Goal: Find specific page/section: Find specific page/section

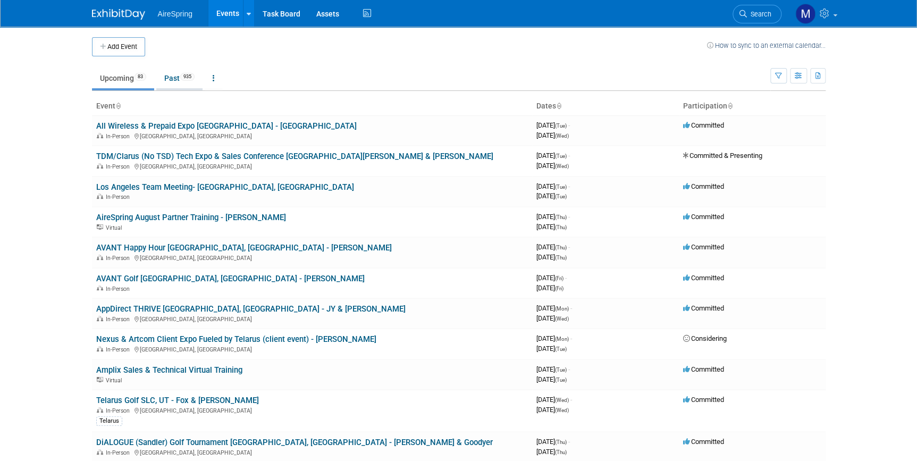
click at [175, 80] on link "Past 935" at bounding box center [179, 78] width 46 height 20
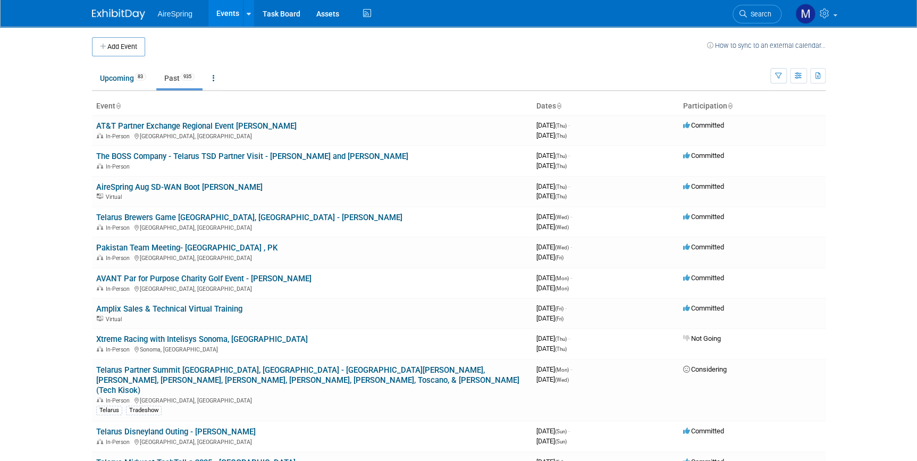
scroll to position [8540, 0]
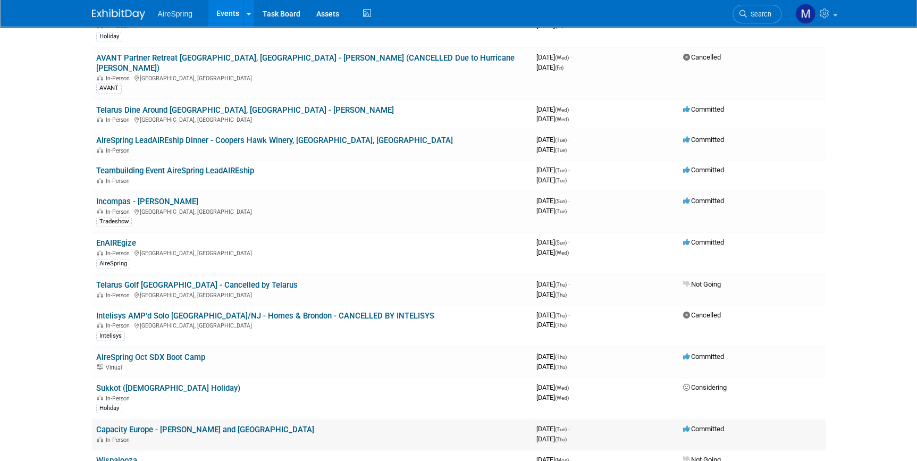
click at [223, 425] on link "Capacity Europe - [PERSON_NAME] and [GEOGRAPHIC_DATA]" at bounding box center [205, 430] width 218 height 10
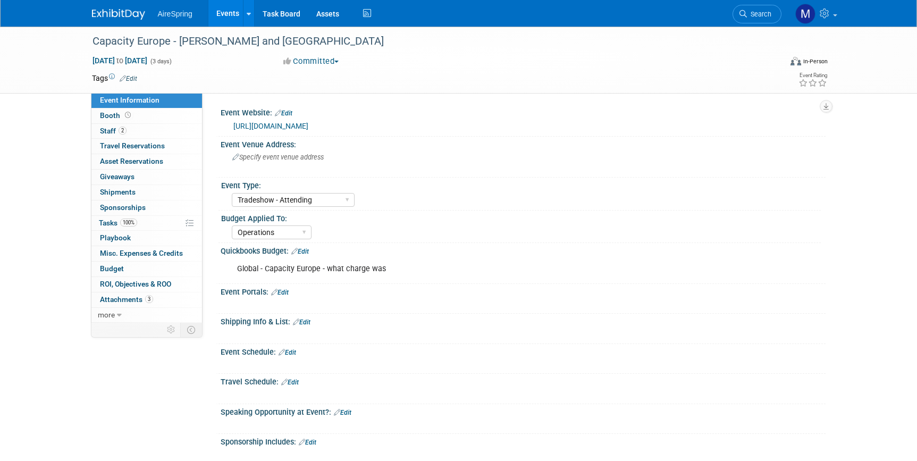
select select "Tradeshow - Attending"
select select "Operations"
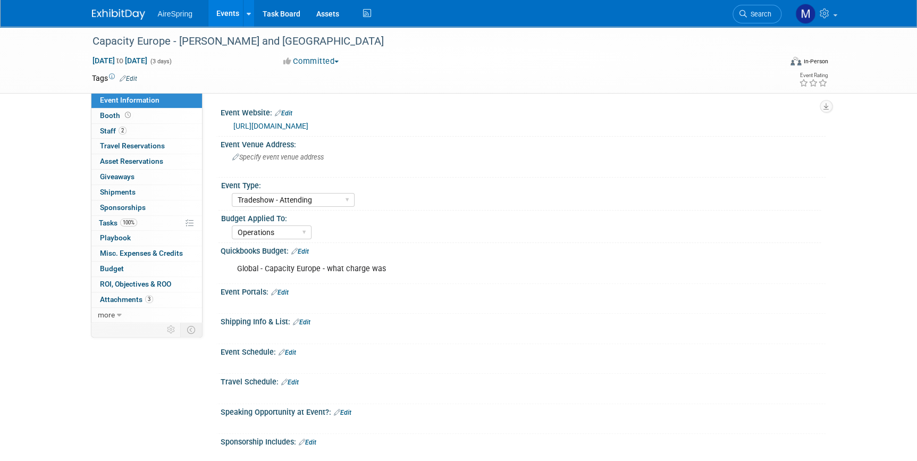
scroll to position [246, 0]
